Goal: Information Seeking & Learning: Learn about a topic

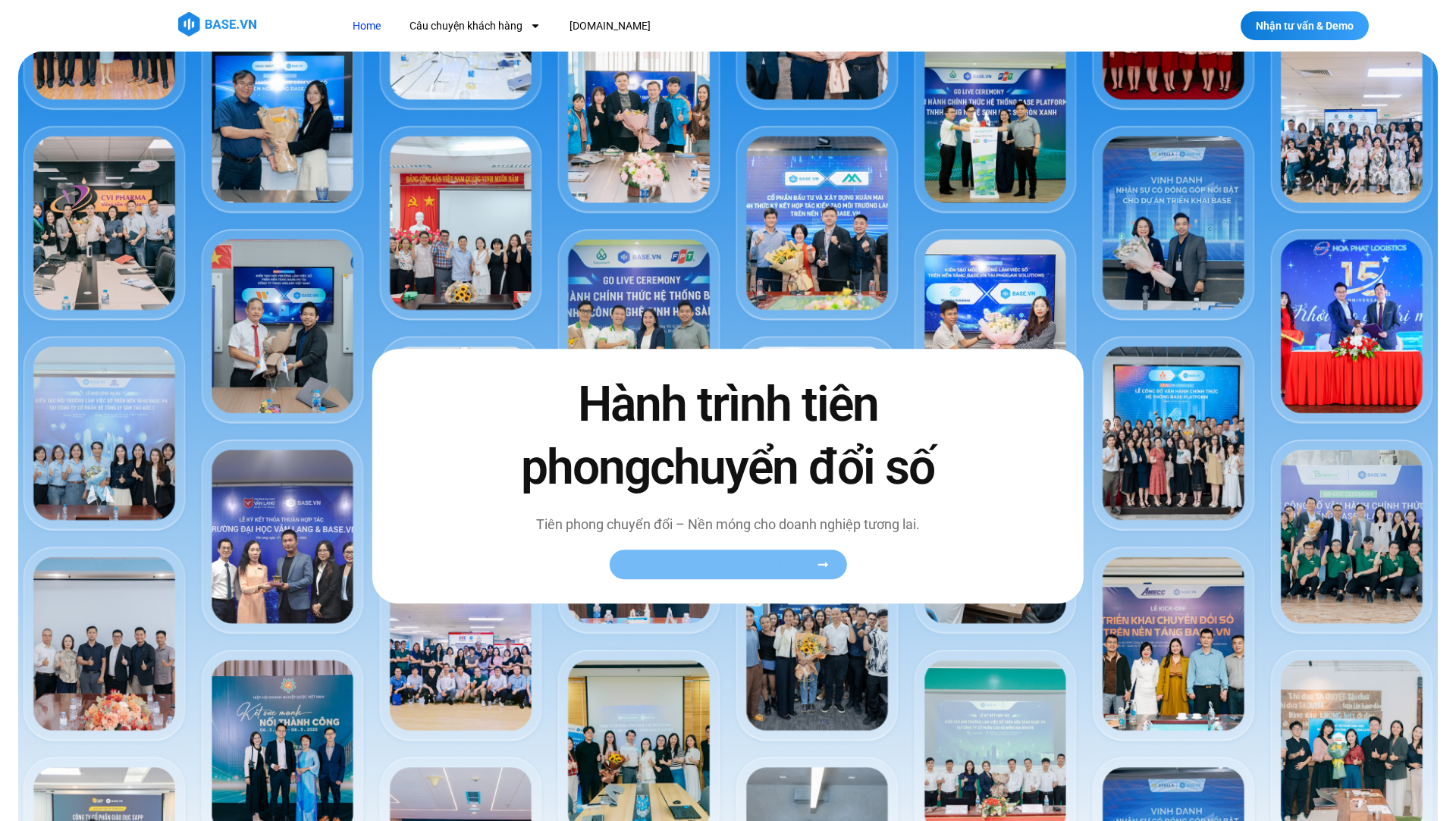
click at [790, 471] on span "Xem toàn bộ câu chuyện khách hàng" at bounding box center [720, 565] width 186 height 11
click at [809, 471] on span "Xem toàn bộ câu chuyện khách hàng" at bounding box center [720, 565] width 186 height 11
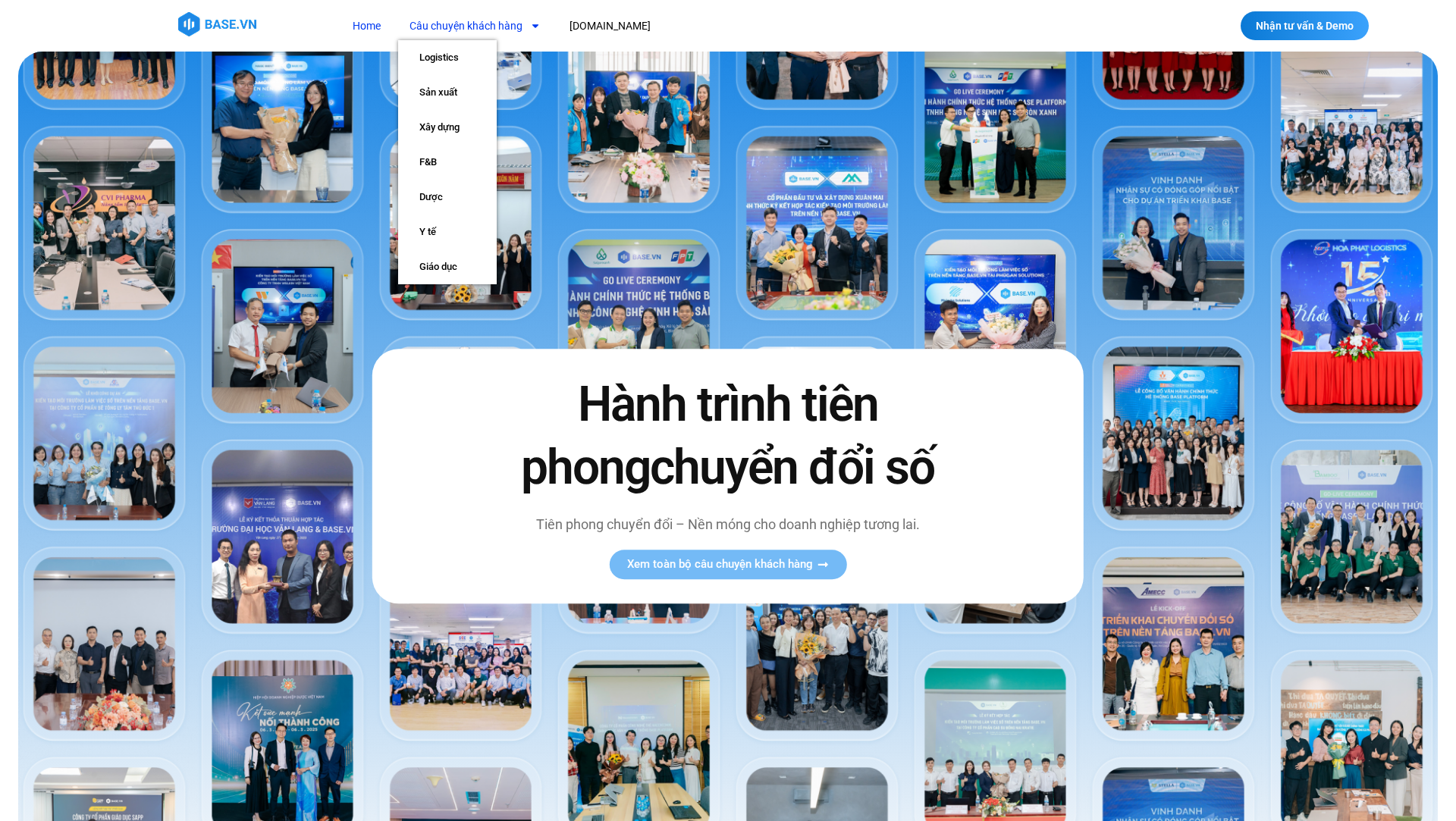
click at [466, 27] on link "Câu chuyện khách hàng" at bounding box center [475, 26] width 154 height 28
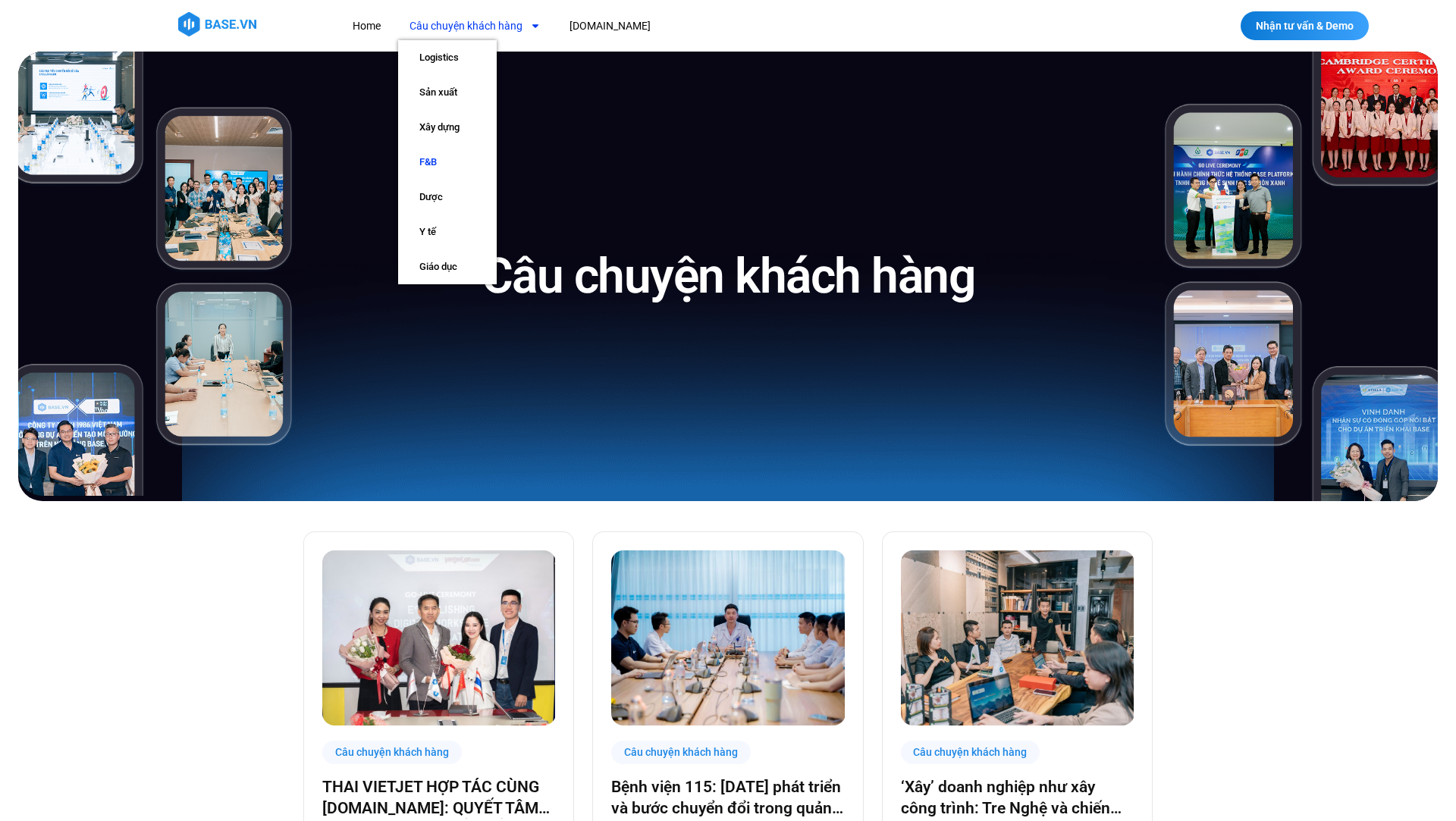
click at [443, 164] on link "F&B" at bounding box center [447, 162] width 99 height 35
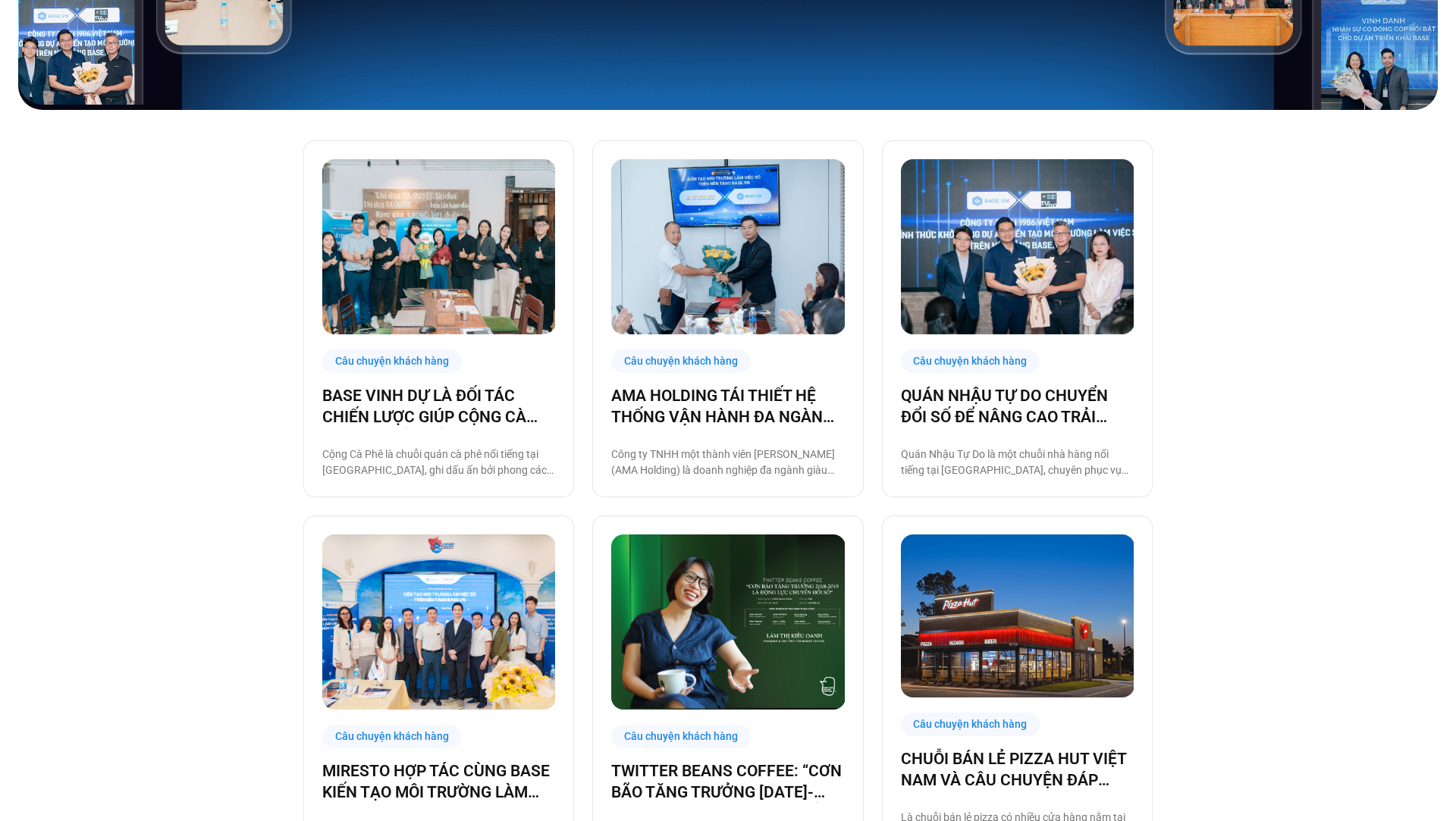
scroll to position [528, 0]
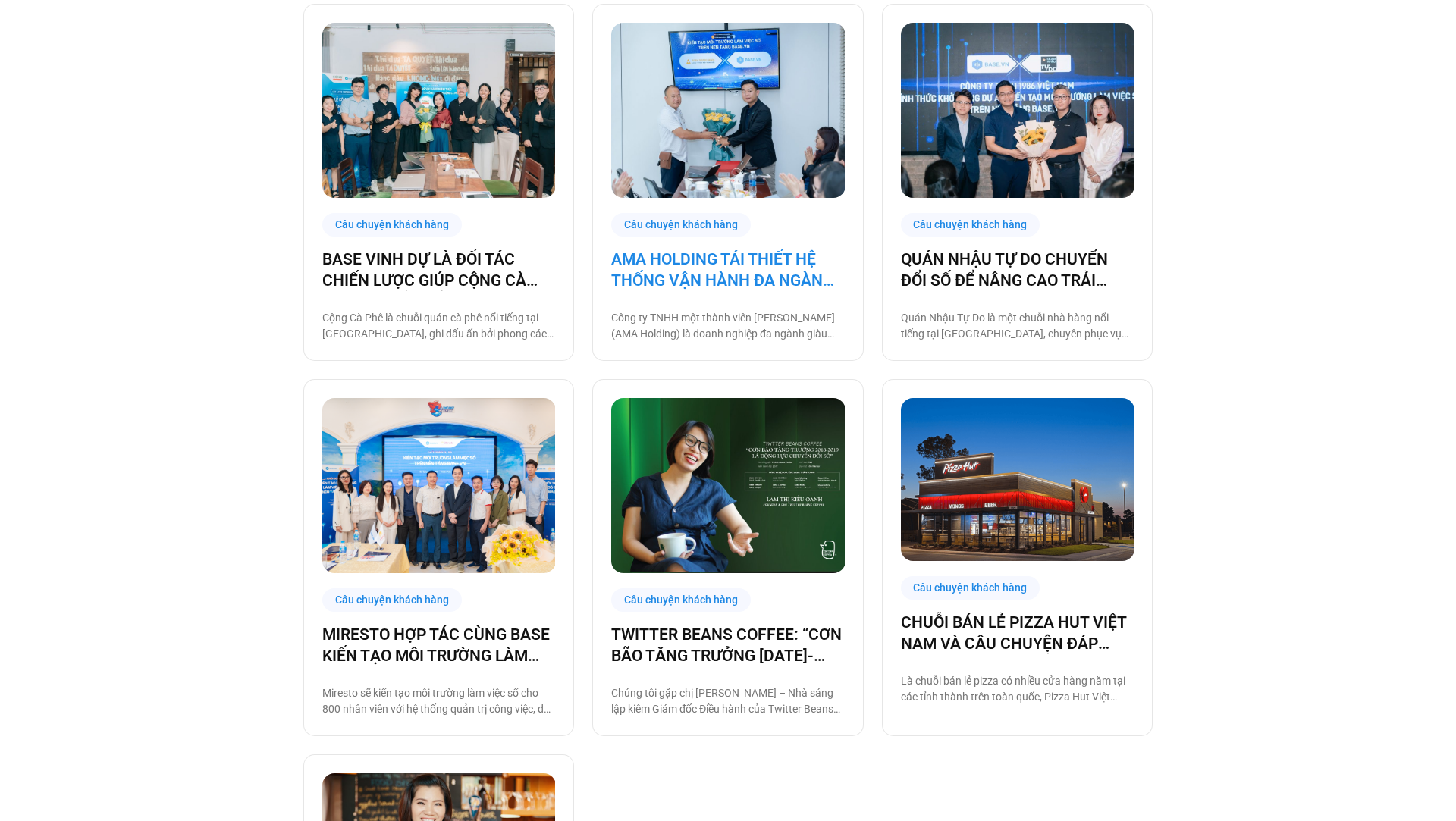
click at [791, 291] on link "AMA HOLDING TÁI THIẾT HỆ THỐNG VẬN HÀNH ĐA NGÀNH CÙNG [DOMAIN_NAME]" at bounding box center [728, 270] width 233 height 43
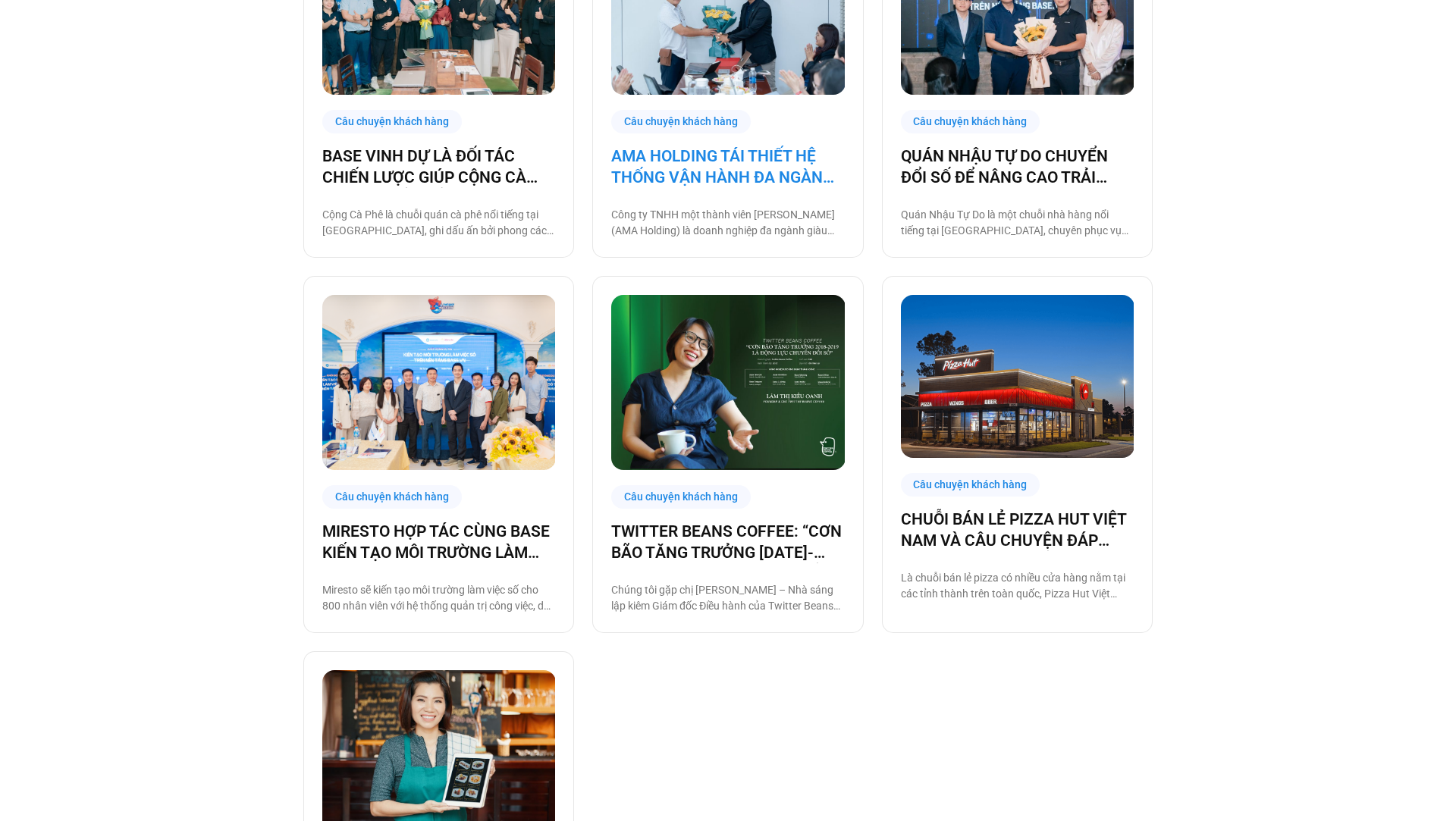
scroll to position [630, 0]
